Goal: Transaction & Acquisition: Purchase product/service

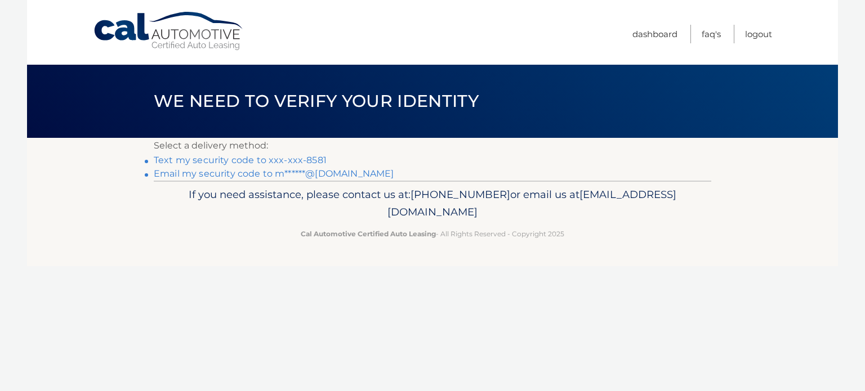
click at [302, 165] on link "Text my security code to xxx-xxx-8581" at bounding box center [240, 160] width 173 height 11
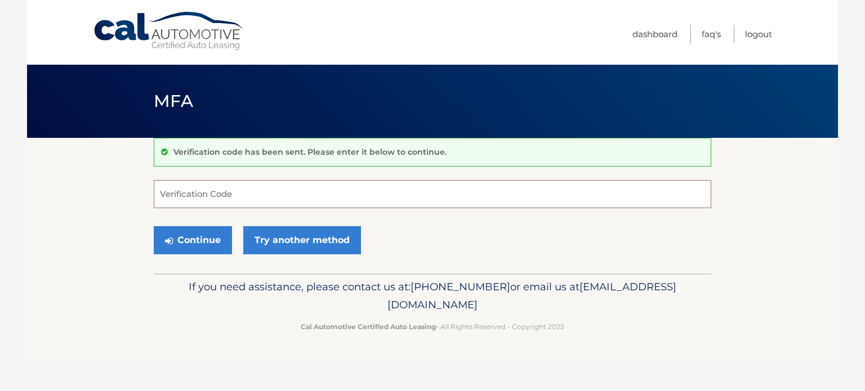
click at [258, 191] on input "Verification Code" at bounding box center [432, 194] width 557 height 28
type input "184209"
click at [217, 246] on button "Continue" at bounding box center [193, 240] width 78 height 28
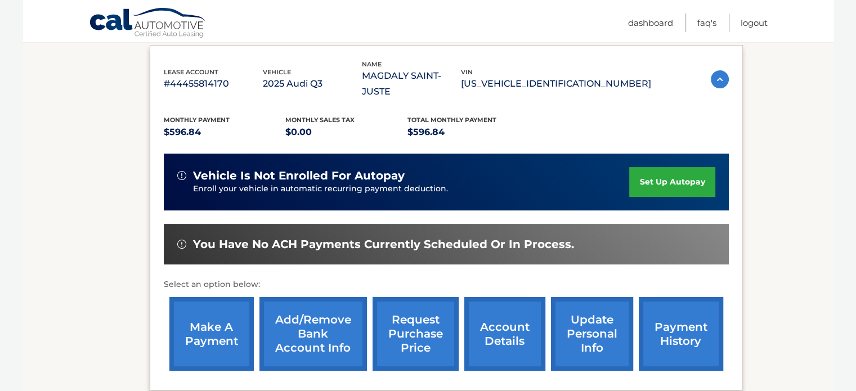
scroll to position [189, 0]
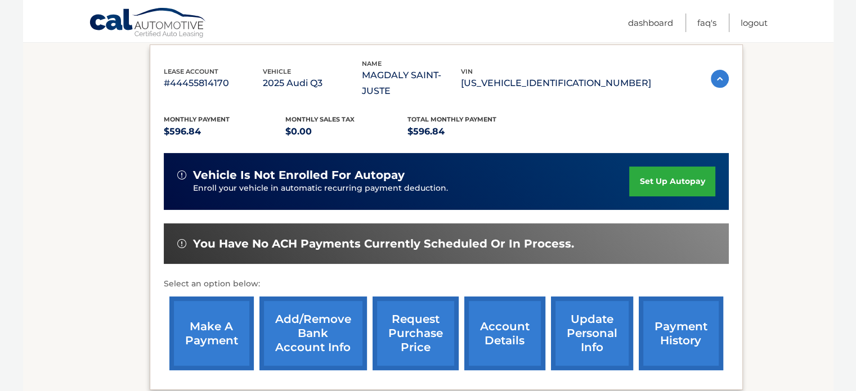
click at [225, 322] on link "make a payment" at bounding box center [211, 334] width 84 height 74
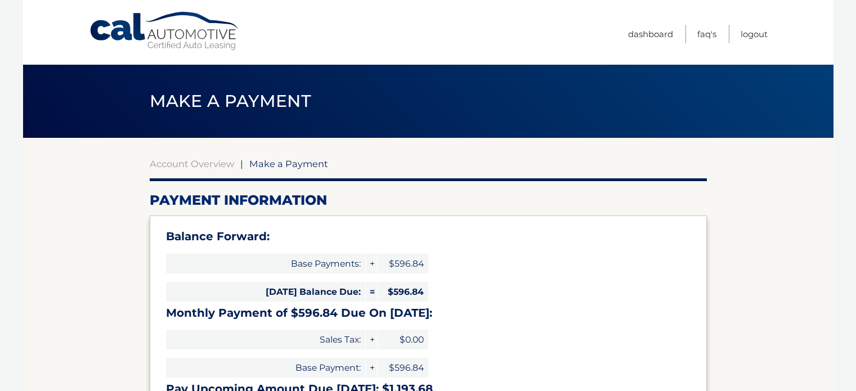
select select "MTFkMzllZjUtOTMyNC00Mzc2LWJhZmYtYzQ1NjJkZTEwMTA5"
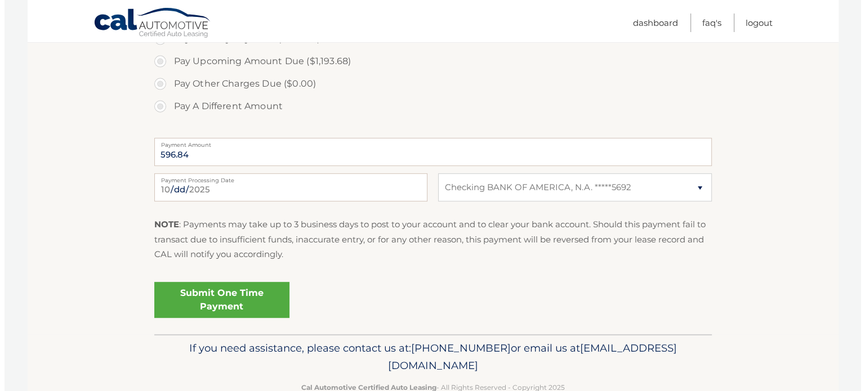
scroll to position [433, 0]
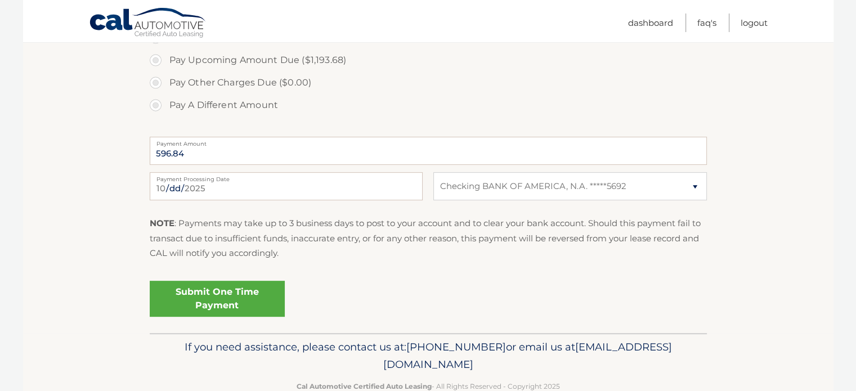
click at [244, 302] on link "Submit One Time Payment" at bounding box center [217, 299] width 135 height 36
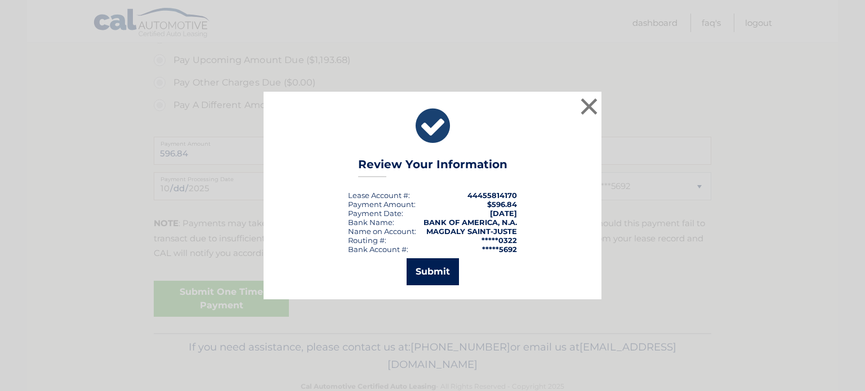
click at [438, 272] on button "Submit" at bounding box center [432, 271] width 52 height 27
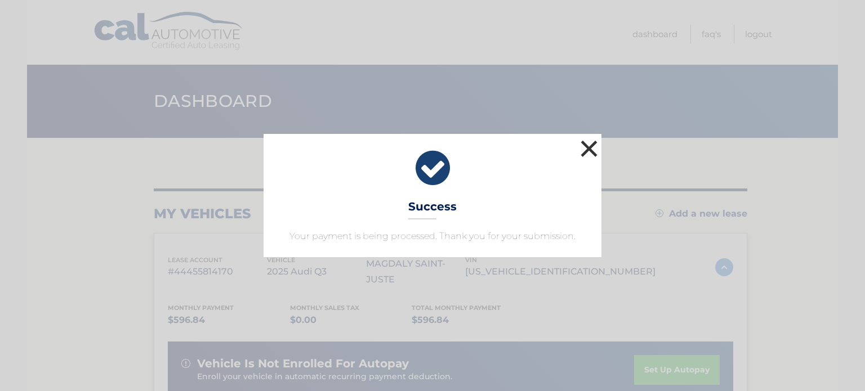
click at [588, 160] on button "×" at bounding box center [589, 148] width 23 height 23
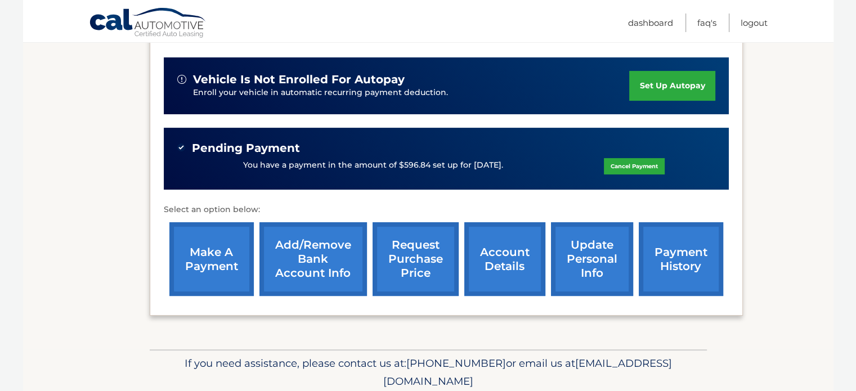
scroll to position [277, 0]
